Goal: Check status: Check status

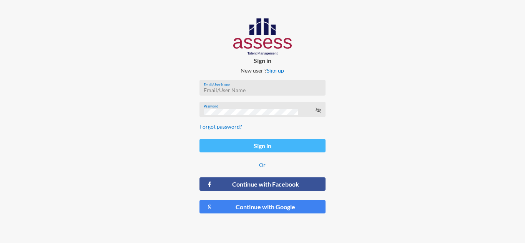
type input "mahmoudsadek"
click at [244, 143] on button "Sign in" at bounding box center [262, 145] width 126 height 13
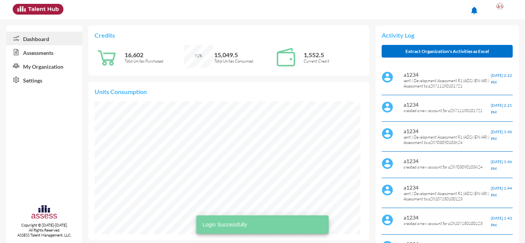
scroll to position [60, 121]
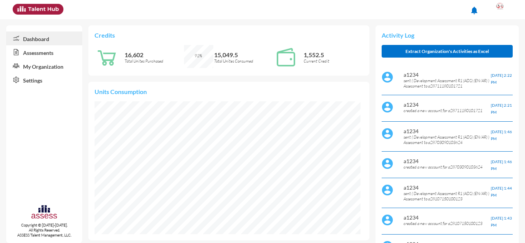
click at [39, 54] on link "Assessments" at bounding box center [44, 52] width 76 height 14
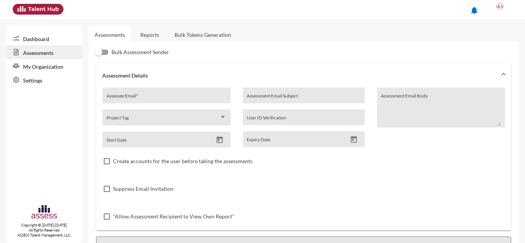
click at [154, 34] on link "Reports" at bounding box center [149, 34] width 31 height 19
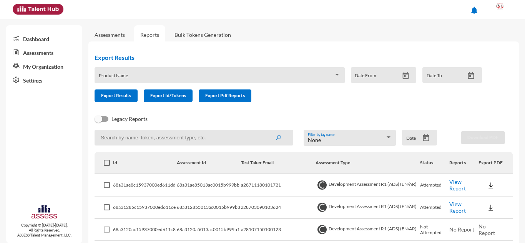
click at [144, 138] on input at bounding box center [194, 138] width 199 height 16
click at [116, 139] on input at bounding box center [194, 138] width 199 height 16
click at [266, 131] on button "submit" at bounding box center [278, 138] width 25 height 14
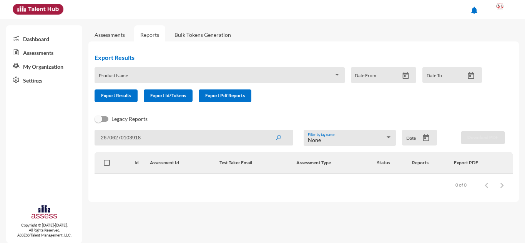
click at [266, 131] on button "submit" at bounding box center [278, 138] width 25 height 14
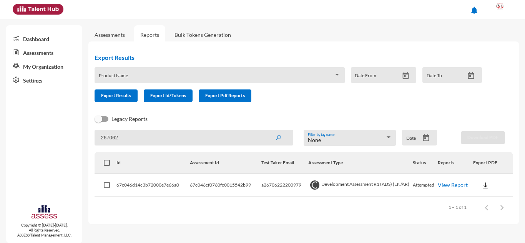
click at [450, 185] on link "View Report" at bounding box center [453, 185] width 30 height 7
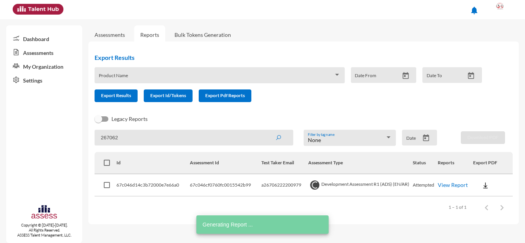
click at [129, 137] on input "267062" at bounding box center [194, 138] width 199 height 16
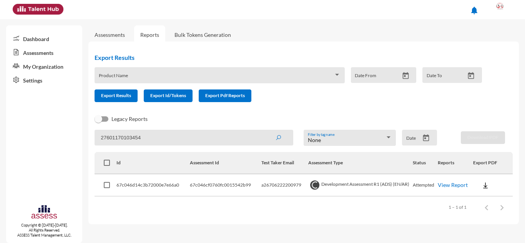
type input "27601170103454"
click at [266, 131] on button "submit" at bounding box center [278, 138] width 25 height 14
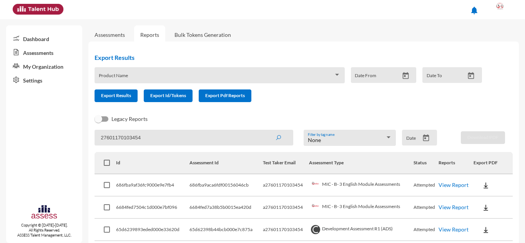
scroll to position [54, 0]
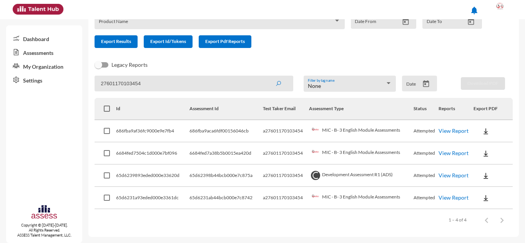
click at [453, 176] on link "View Report" at bounding box center [453, 175] width 30 height 7
